Goal: Task Accomplishment & Management: Use online tool/utility

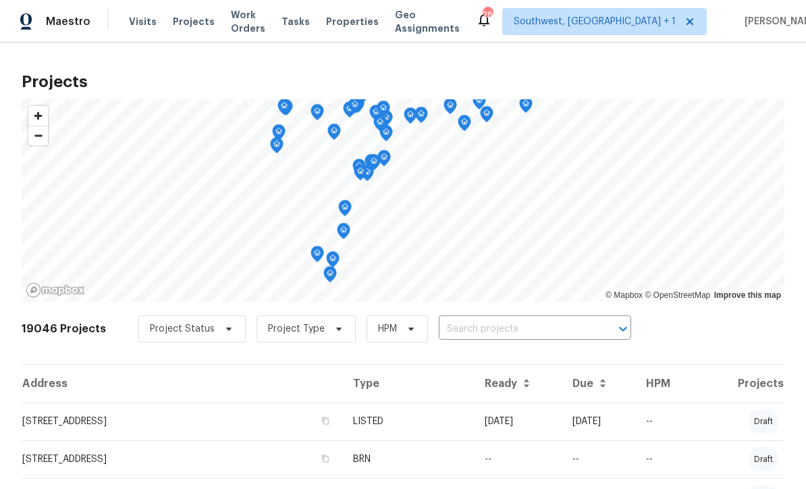
click at [460, 334] on input "text" at bounding box center [516, 329] width 155 height 21
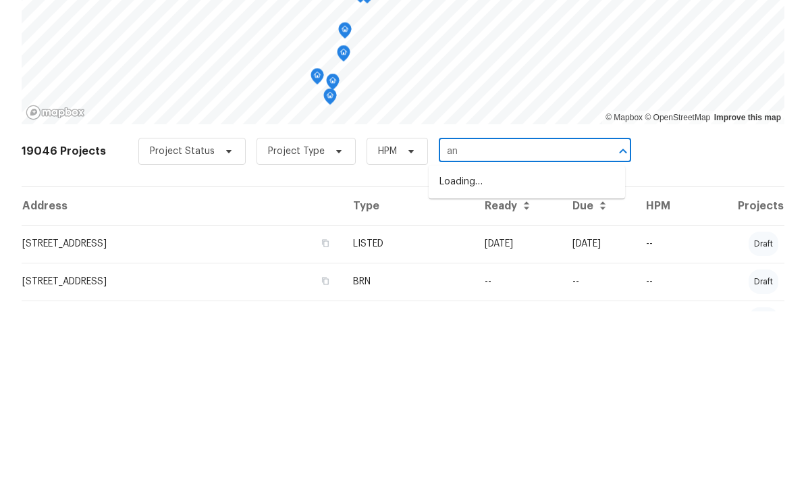
type input "a"
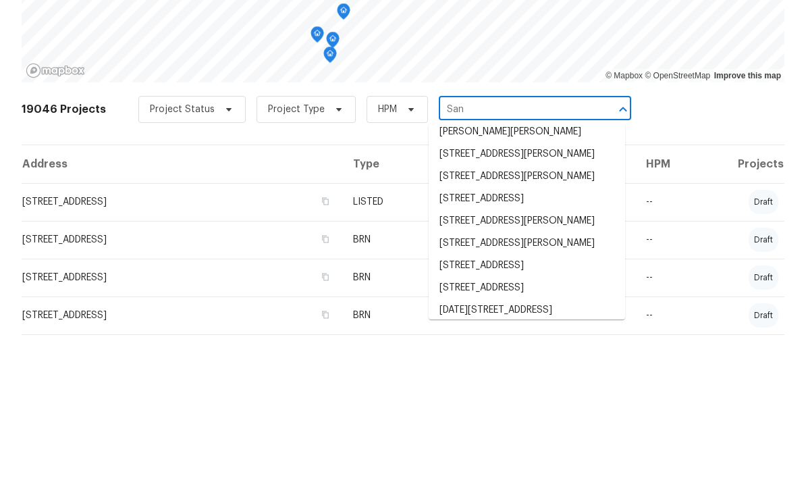
scroll to position [66, 0]
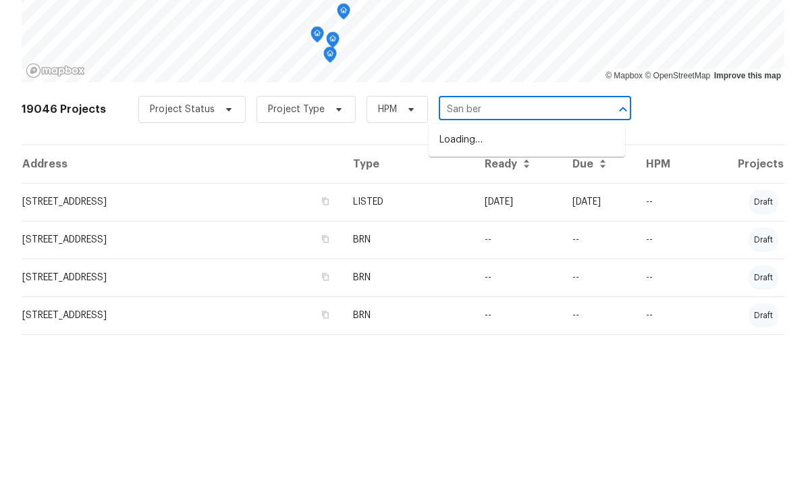
type input "San bern"
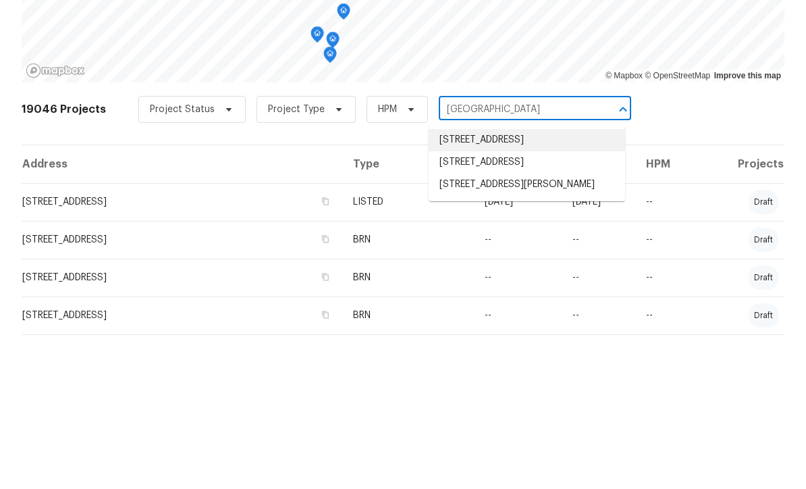
click at [546, 281] on li "[STREET_ADDRESS]" at bounding box center [527, 292] width 197 height 22
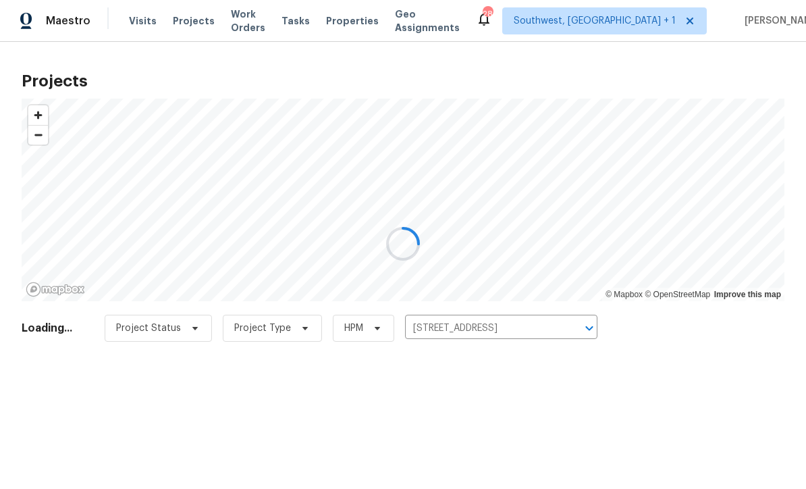
scroll to position [1, 0]
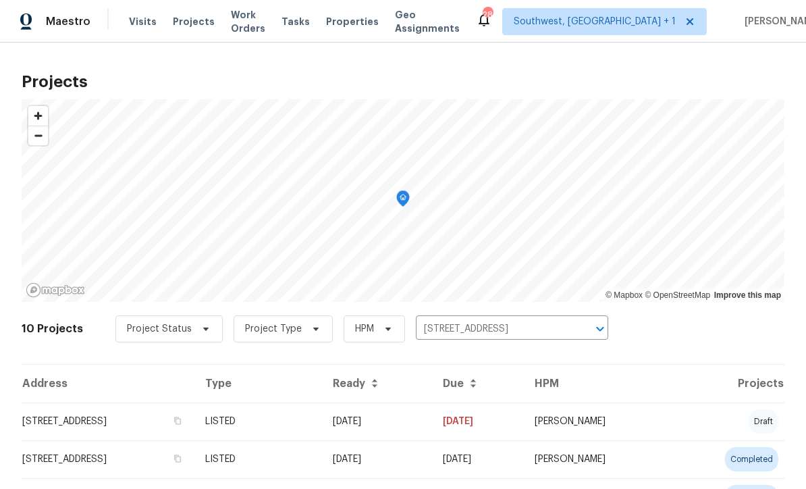
click at [47, 415] on td "[STREET_ADDRESS]" at bounding box center [108, 422] width 173 height 38
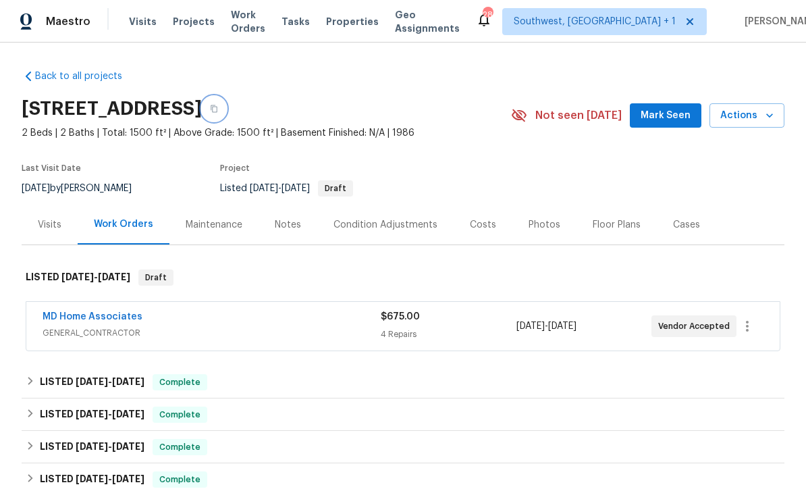
click at [226, 105] on button "button" at bounding box center [214, 109] width 24 height 24
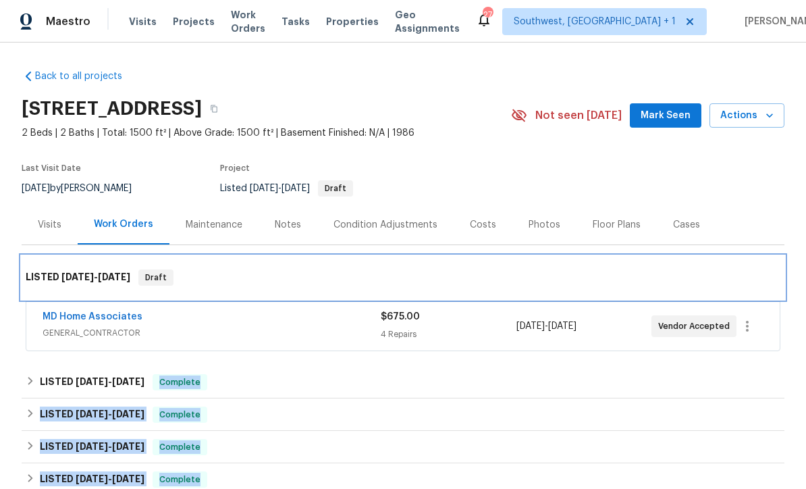
click at [299, 276] on div "LISTED 10/7/25 - 10/9/25 Draft" at bounding box center [403, 278] width 755 height 16
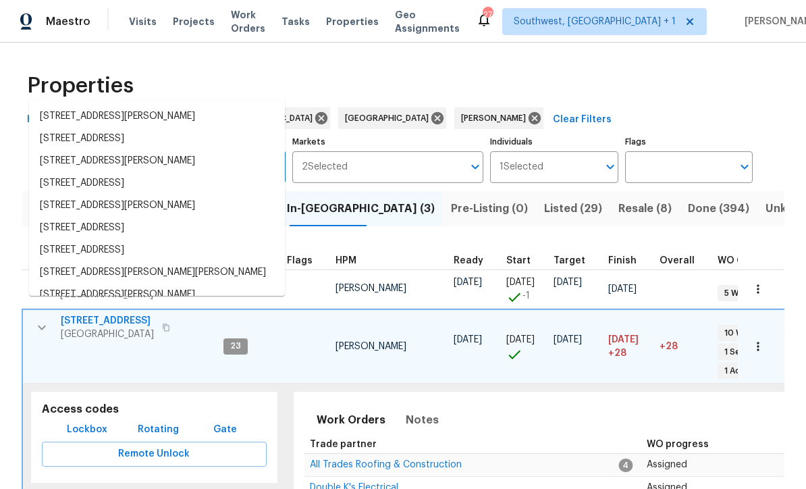
scroll to position [86, 0]
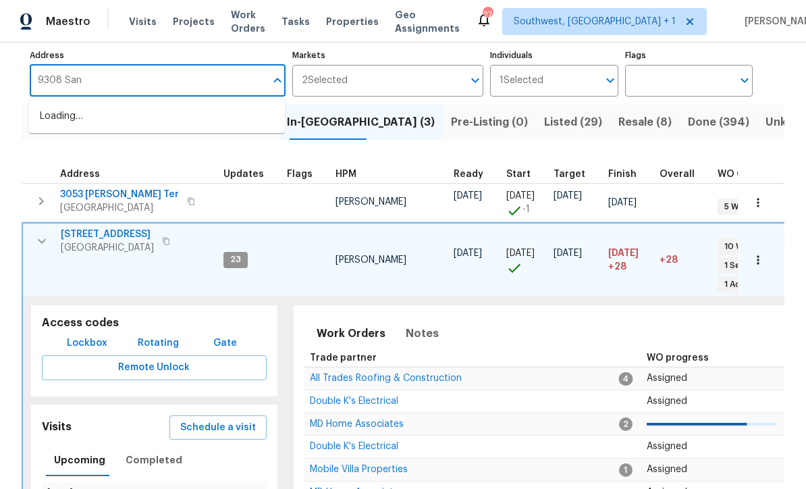
type input "9308 San"
click at [108, 124] on li "9308 San Bernandino Ave Englewood FL 34224" at bounding box center [157, 116] width 256 height 22
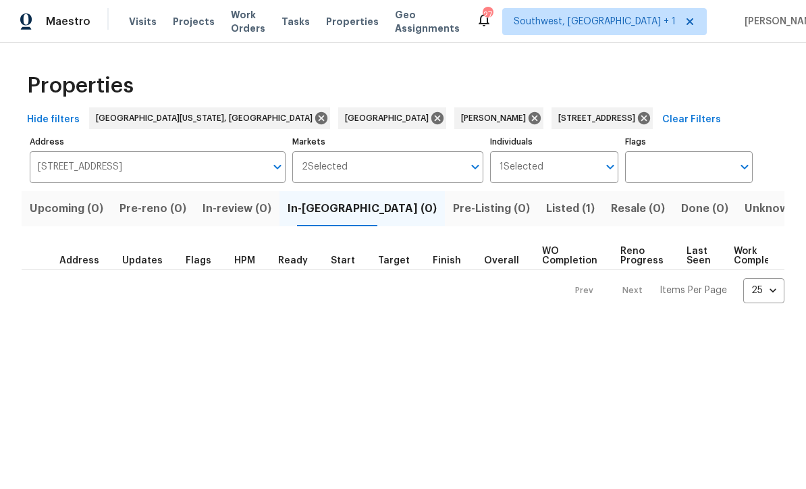
click at [546, 214] on span "Listed (1)" at bounding box center [570, 208] width 49 height 19
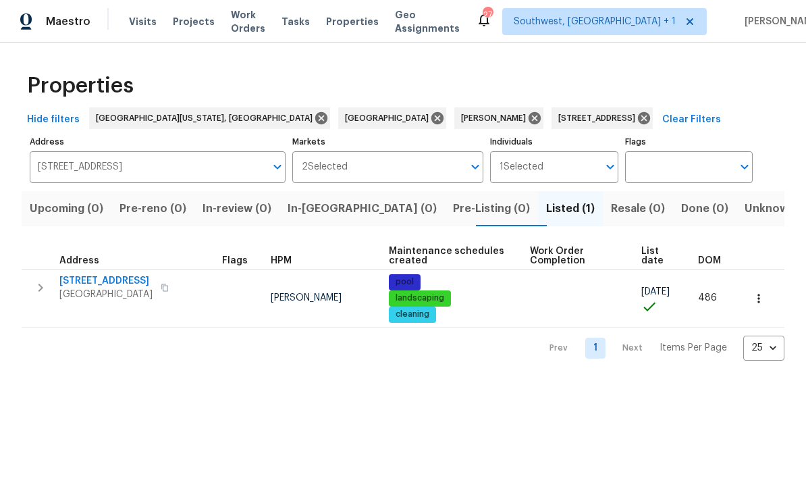
click at [37, 282] on icon "button" at bounding box center [40, 288] width 16 height 16
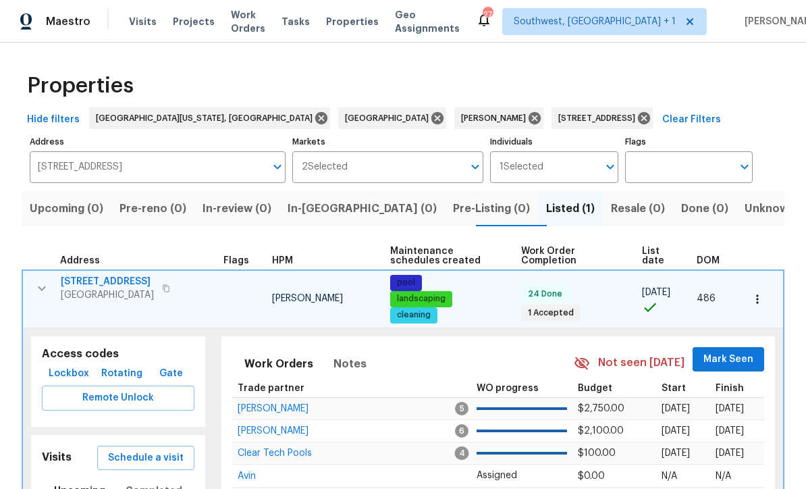
click at [55, 371] on span "Lockbox" at bounding box center [69, 373] width 41 height 17
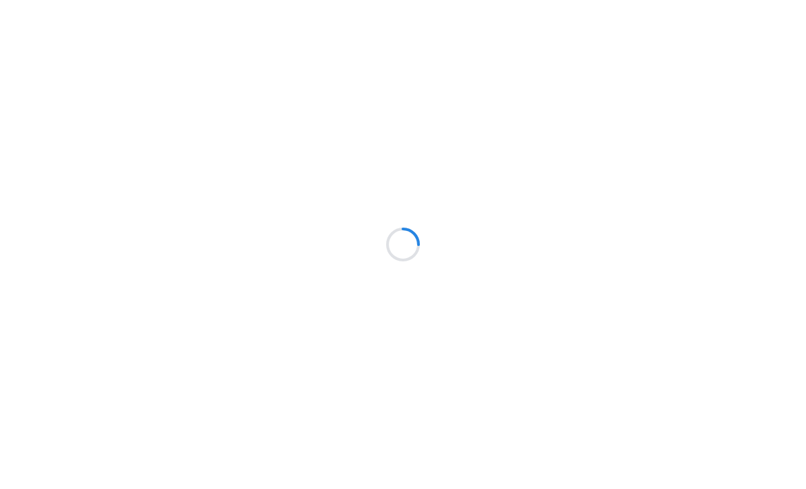
click at [58, 146] on div at bounding box center [403, 244] width 806 height 489
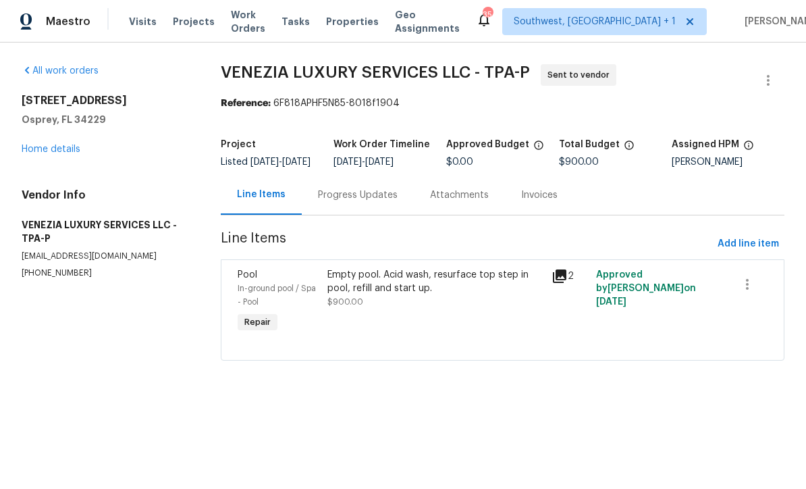
click at [326, 200] on div "Progress Updates" at bounding box center [358, 195] width 80 height 14
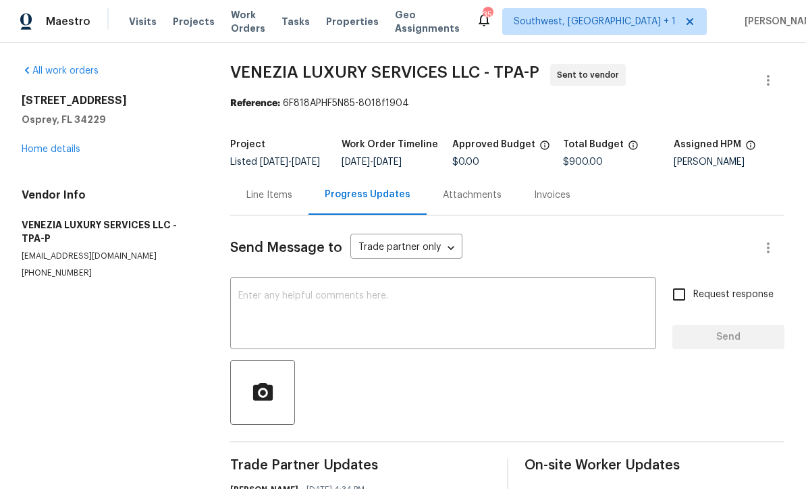
click at [245, 292] on div "x ​" at bounding box center [443, 314] width 426 height 69
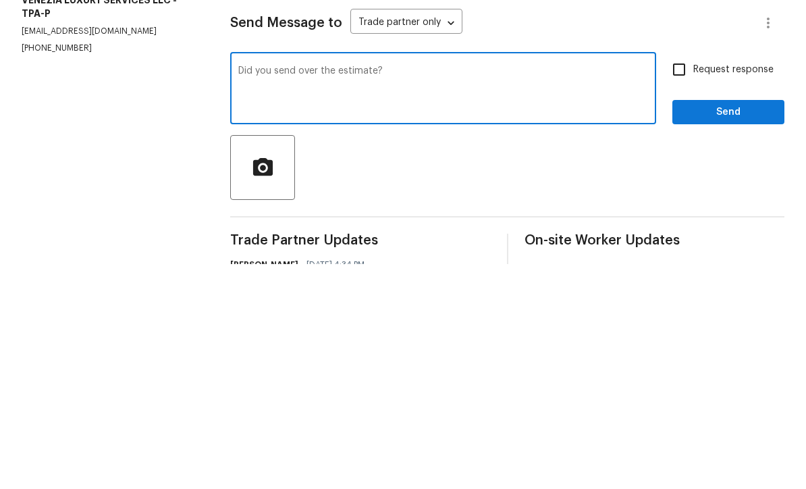
type textarea "Did you send over the estimate?"
click at [677, 280] on input "Request response" at bounding box center [679, 294] width 28 height 28
checkbox input "true"
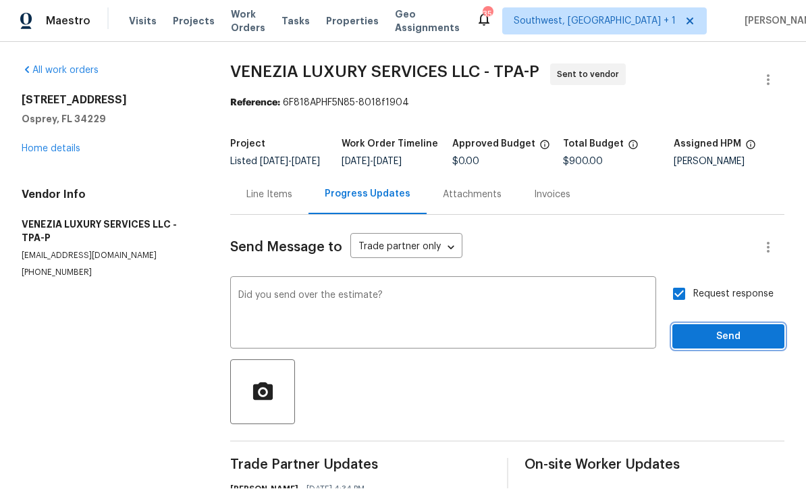
click at [711, 329] on span "Send" at bounding box center [729, 337] width 91 height 17
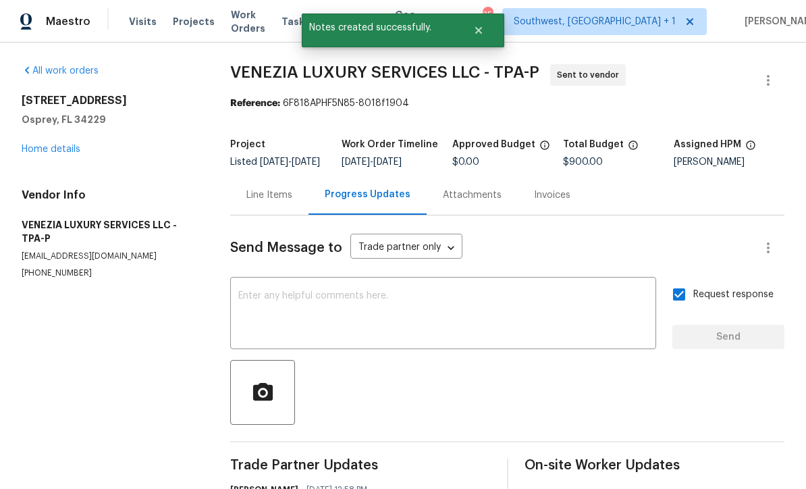
click at [180, 17] on span "Projects" at bounding box center [194, 22] width 42 height 14
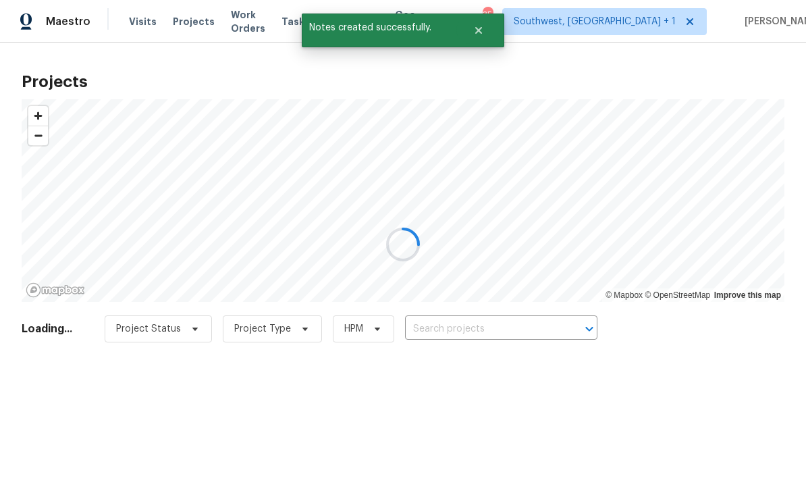
click at [469, 329] on div at bounding box center [403, 244] width 806 height 489
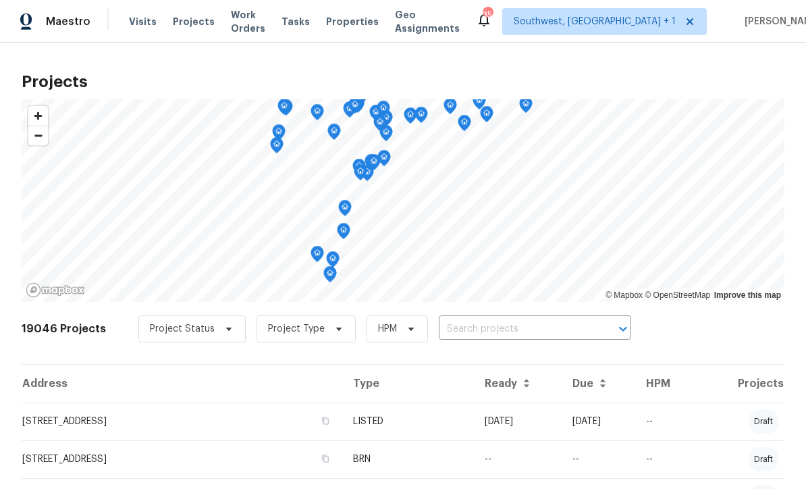
click at [492, 336] on input "text" at bounding box center [516, 329] width 155 height 21
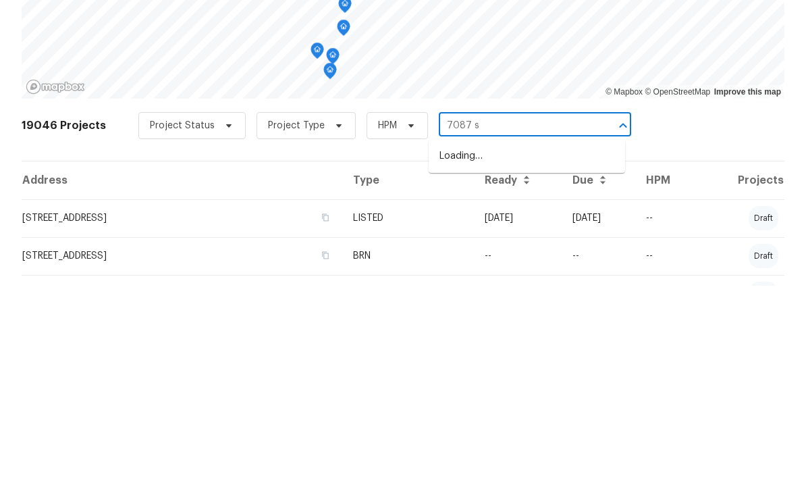
type input "7087 sp"
click at [528, 349] on li "[STREET_ADDRESS]" at bounding box center [527, 360] width 197 height 22
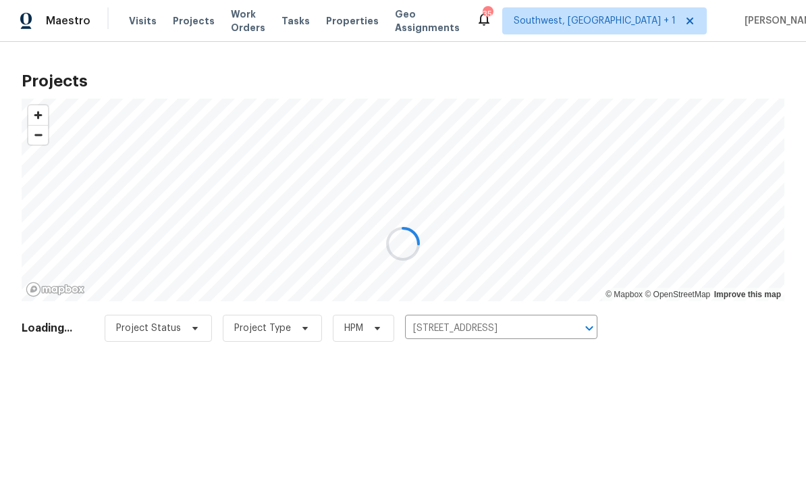
scroll to position [1, 0]
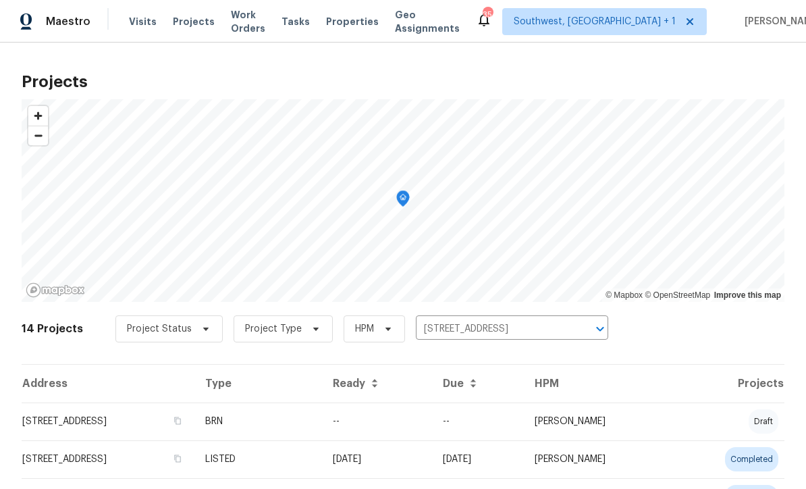
click at [424, 428] on td "--" at bounding box center [377, 422] width 110 height 38
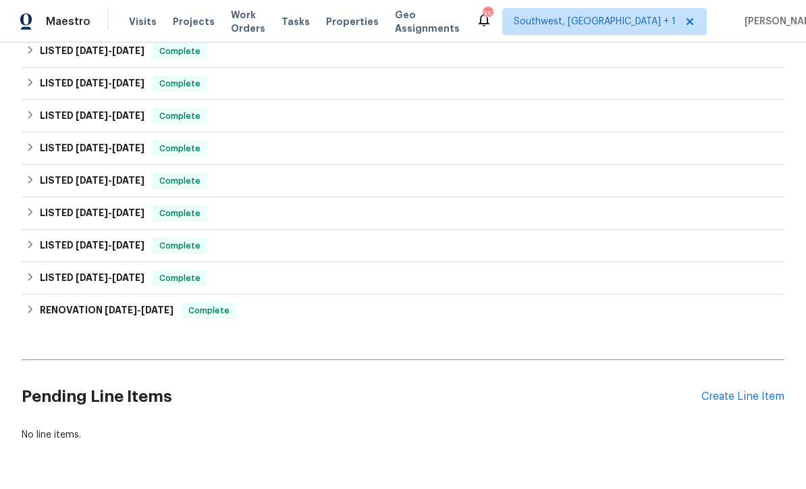
scroll to position [424, 0]
click at [741, 396] on div "Create Line Item" at bounding box center [743, 397] width 83 height 13
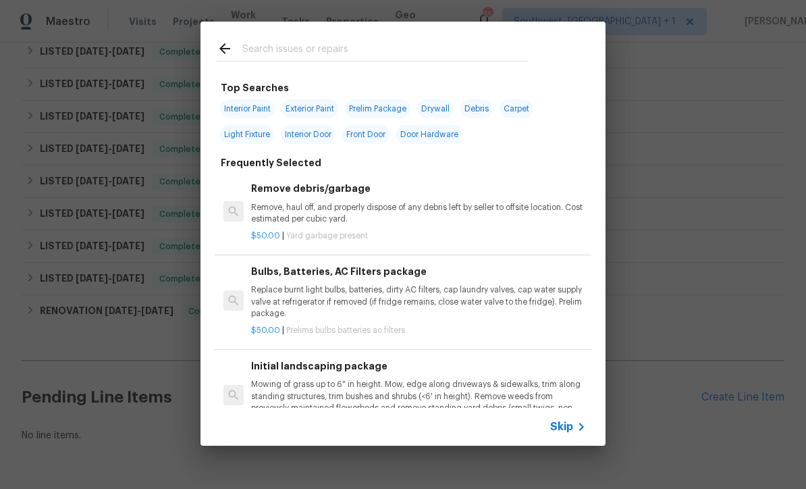
click at [573, 434] on div "Skip" at bounding box center [569, 427] width 39 height 16
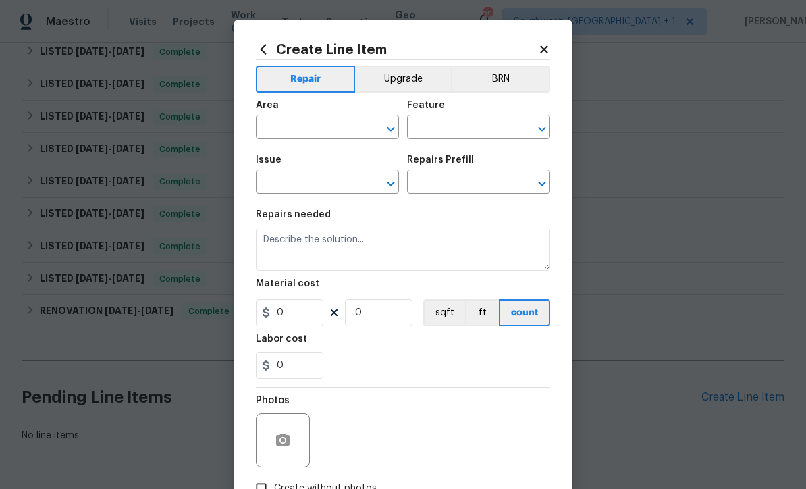
click at [317, 124] on input "text" at bounding box center [308, 128] width 105 height 21
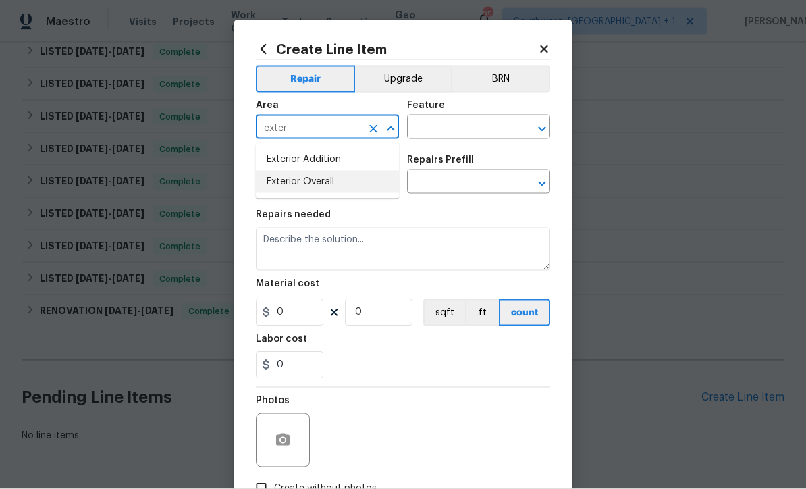
click at [328, 186] on li "Exterior Overall" at bounding box center [327, 182] width 143 height 22
type input "Exterior Overall"
click at [459, 125] on input "text" at bounding box center [459, 128] width 105 height 21
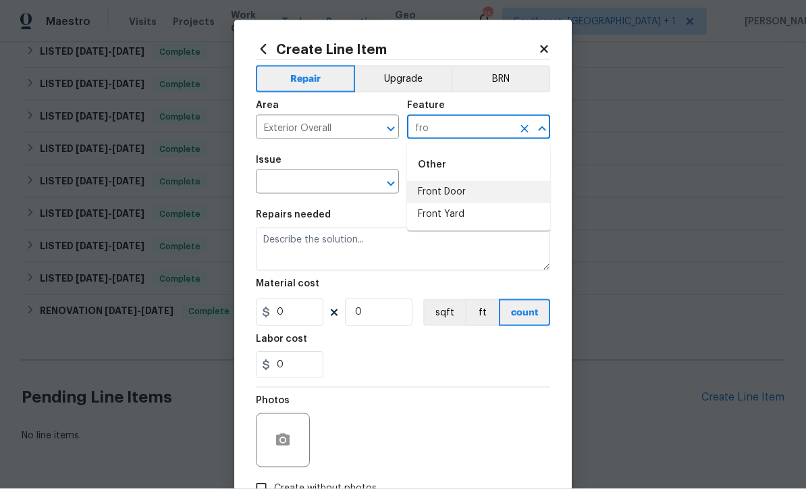
click at [443, 189] on li "Front Door" at bounding box center [478, 192] width 143 height 22
type input "Front Door"
click at [274, 184] on input "text" at bounding box center [308, 183] width 105 height 21
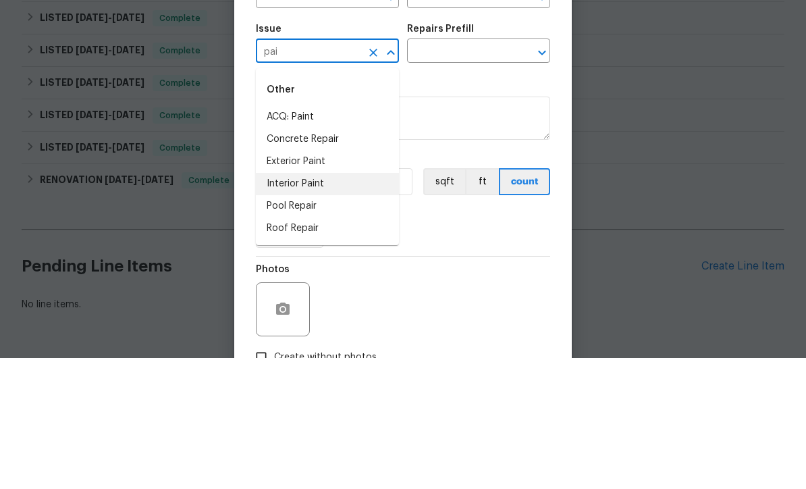
click at [305, 304] on li "Interior Paint" at bounding box center [327, 315] width 143 height 22
type input "Interior Paint"
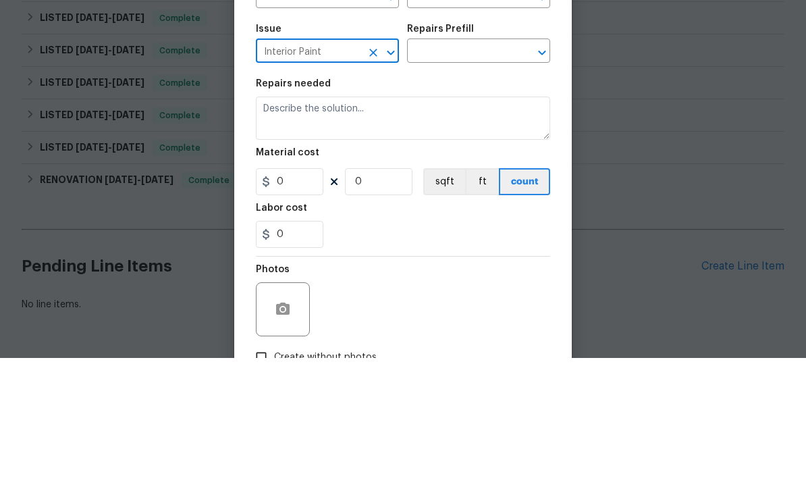
click at [447, 173] on input "text" at bounding box center [459, 183] width 105 height 21
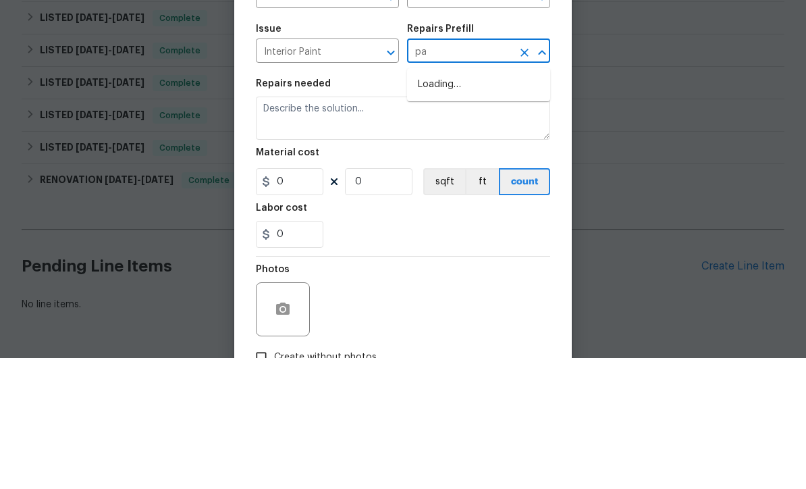
type input "p"
click at [287, 173] on input "Interior Paint" at bounding box center [308, 183] width 105 height 21
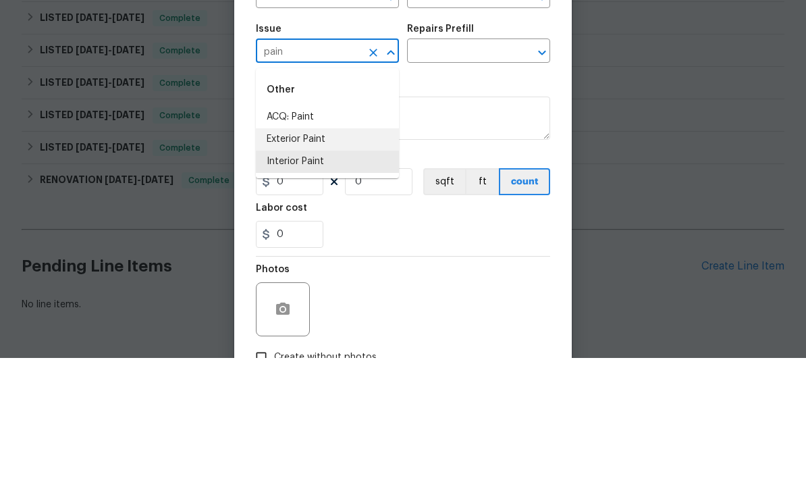
click at [314, 259] on li "Exterior Paint" at bounding box center [327, 270] width 143 height 22
type input "Exterior Paint"
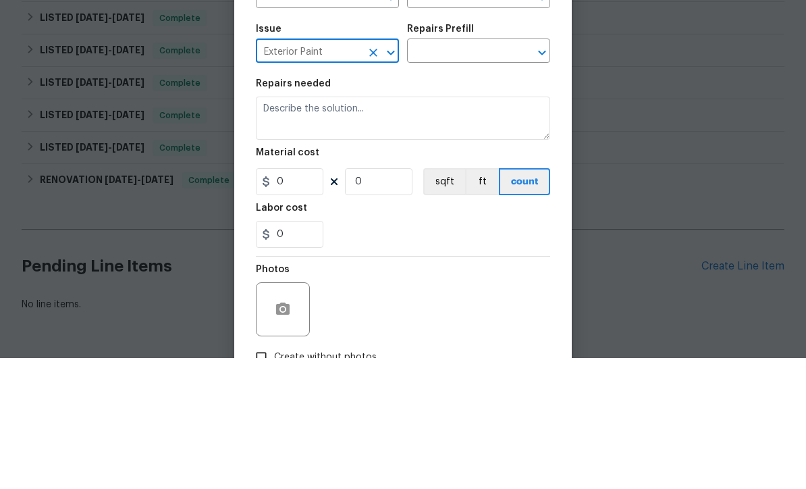
click at [465, 173] on input "text" at bounding box center [459, 183] width 105 height 21
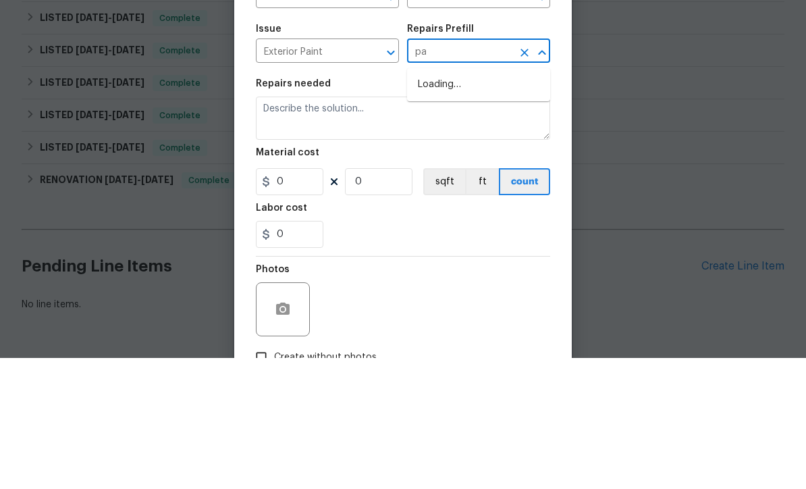
type input "p"
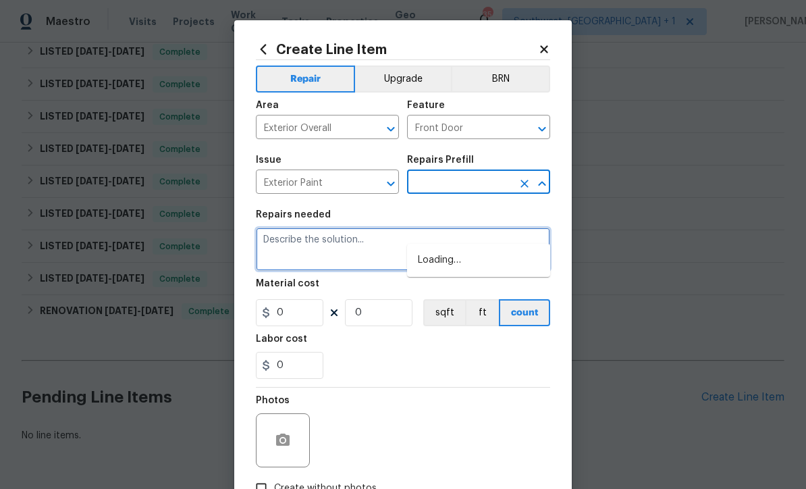
click at [270, 240] on textarea at bounding box center [403, 249] width 294 height 43
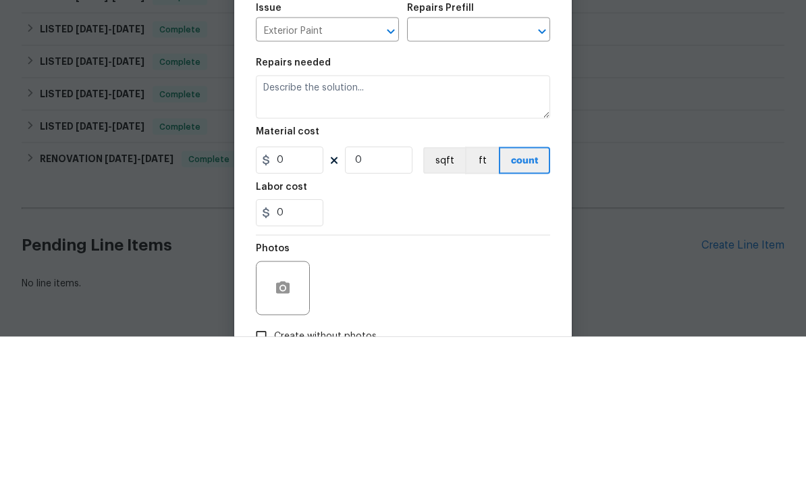
click at [481, 173] on input "text" at bounding box center [459, 183] width 105 height 21
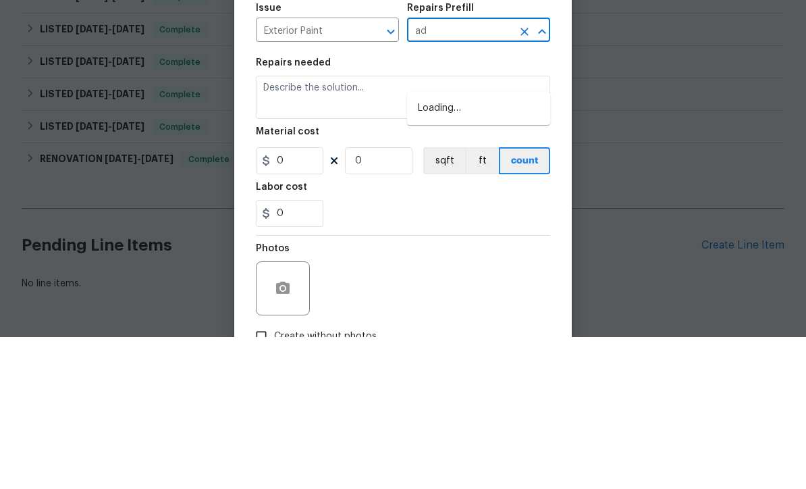
type input "add"
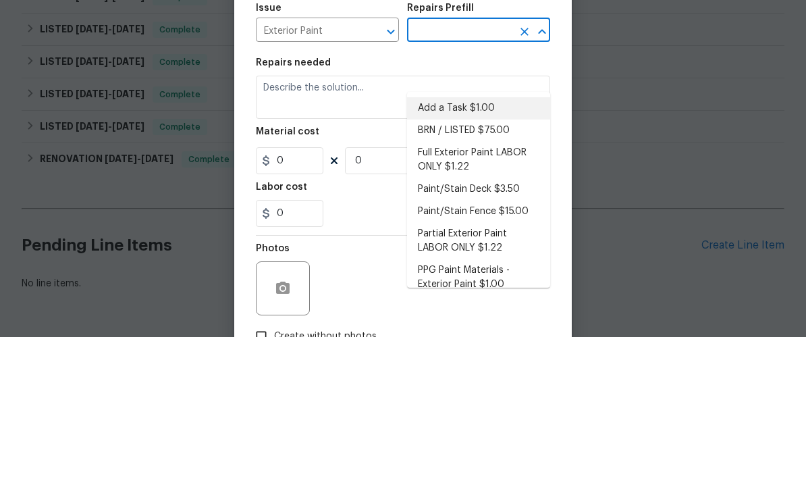
click at [471, 249] on li "Add a Task $1.00" at bounding box center [478, 260] width 143 height 22
type input "Add a Task $1.00"
type input "Overall Paint"
type textarea "HPM to detail"
type input "1"
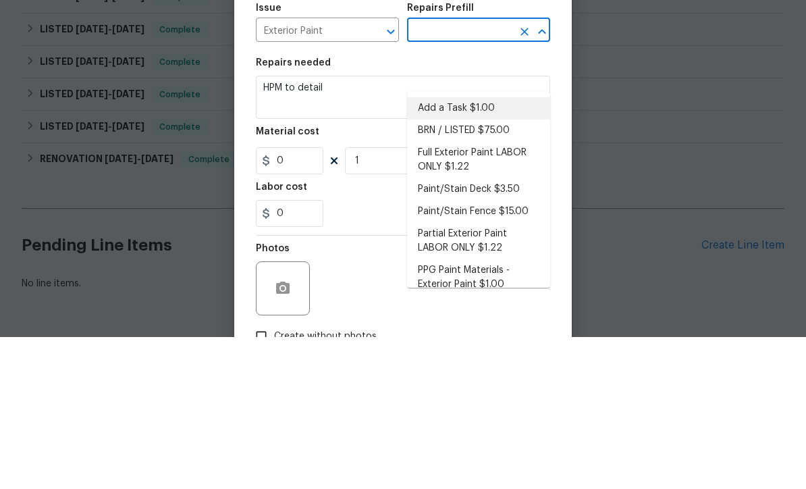
type input "Add a Task $1.00"
type input "1"
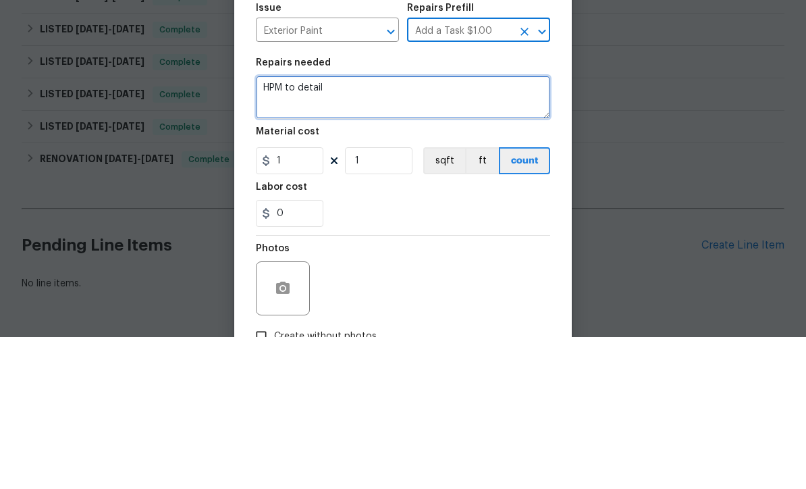
click at [388, 228] on textarea "HPM to detail" at bounding box center [403, 249] width 294 height 43
type textarea "H"
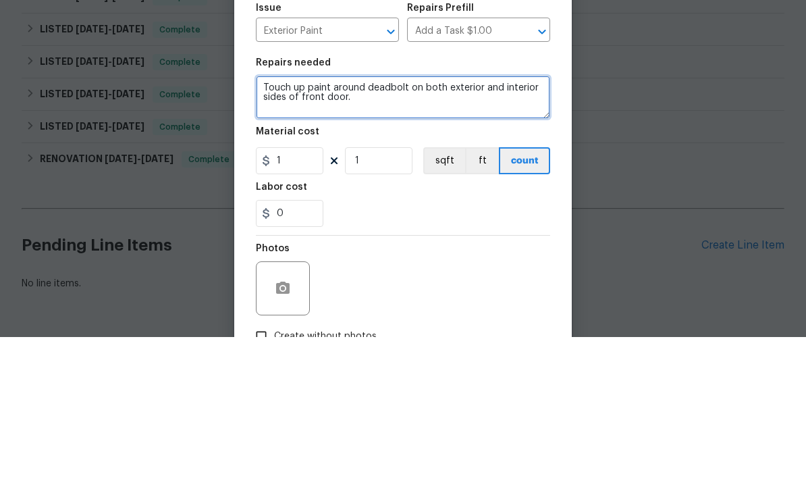
type textarea "Touch up paint around deadbolt on both exterior and interior sides of front doo…"
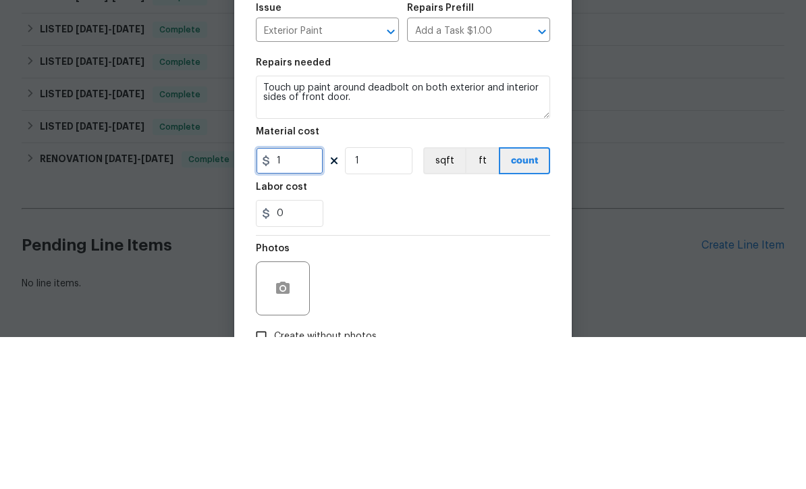
click at [288, 299] on input "1" at bounding box center [290, 312] width 68 height 27
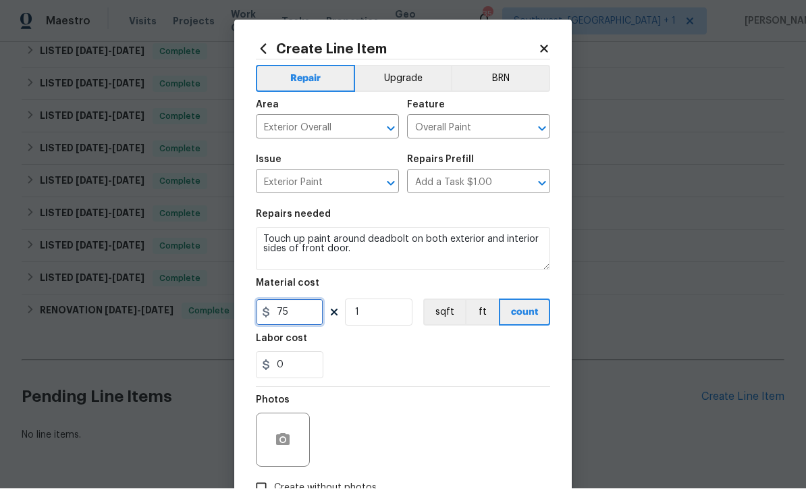
type input "75"
click at [278, 438] on icon "button" at bounding box center [283, 440] width 14 height 12
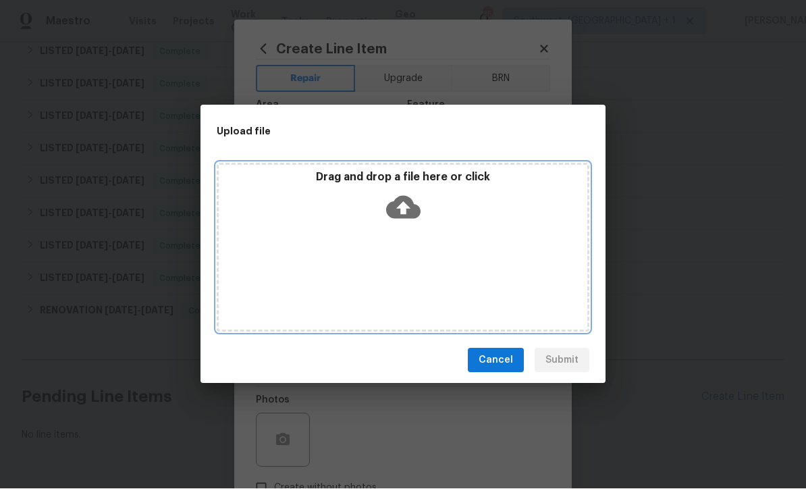
click at [401, 202] on icon at bounding box center [403, 208] width 34 height 23
